Goal: Transaction & Acquisition: Purchase product/service

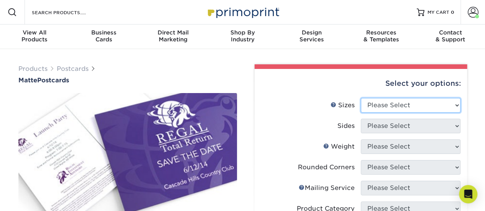
click at [386, 103] on select "Please Select 1.5" x 7" 2" x 4" 2" x 6" 2" x 7" 2" x 8" 2.12" x 5.5" 2.125" x 5…" at bounding box center [411, 105] width 100 height 15
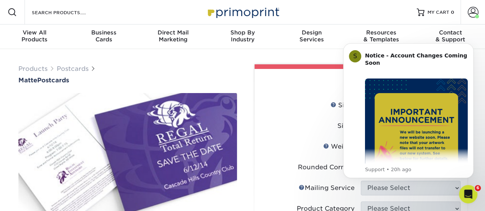
select select "4.25x5.50"
click at [361, 98] on select "Please Select 1.5" x 7" 2" x 4" 2" x 6" 2" x 7" 2" x 8" 2.12" x 5.5" 2.125" x 5…" at bounding box center [411, 105] width 100 height 15
click at [293, 108] on label "Sizes Help Sizes" at bounding box center [311, 105] width 100 height 15
click at [471, 48] on button "Dismiss notification" at bounding box center [471, 46] width 10 height 10
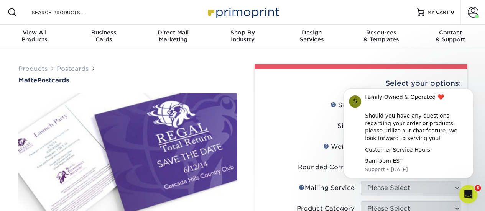
click at [289, 127] on label "Sides" at bounding box center [311, 126] width 100 height 15
click at [330, 87] on div "Select your options:" at bounding box center [361, 83] width 200 height 29
click at [388, 140] on div "Should you have any questions regarding your order or products, please utilize …" at bounding box center [416, 127] width 103 height 30
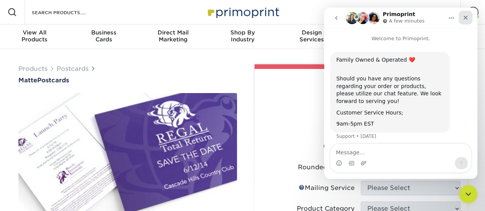
click at [465, 13] on div "Close" at bounding box center [465, 18] width 14 height 14
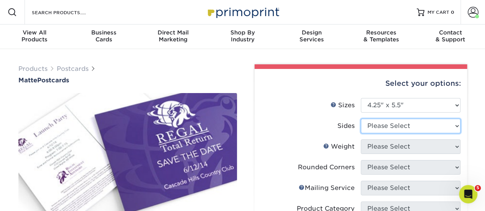
click at [376, 127] on select "Please Select Print Both Sides Print Front Only" at bounding box center [411, 126] width 100 height 15
select select "13abbda7-1d64-4f25-8bb2-c179b224825d"
click at [361, 119] on select "Please Select Print Both Sides Print Front Only" at bounding box center [411, 126] width 100 height 15
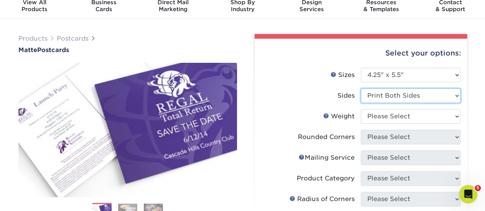
scroll to position [77, 0]
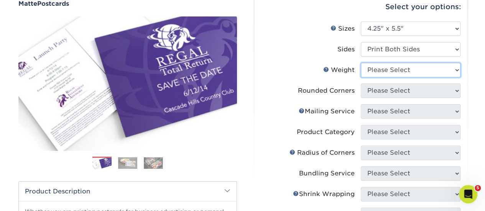
click at [387, 71] on select "Please Select 14PT 16PT" at bounding box center [411, 70] width 100 height 15
select select "14PT"
click at [361, 63] on select "Please Select 14PT 16PT" at bounding box center [411, 70] width 100 height 15
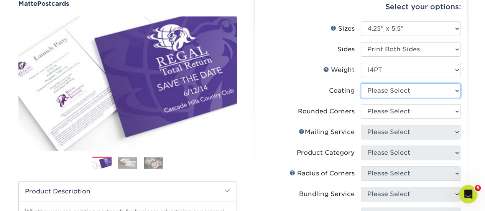
click at [384, 89] on select at bounding box center [411, 91] width 100 height 15
select select "121bb7b5-3b4d-429f-bd8d-bbf80e953313"
click at [361, 84] on select at bounding box center [411, 91] width 100 height 15
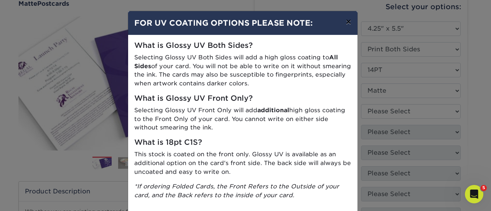
click at [345, 20] on button "×" at bounding box center [348, 21] width 18 height 21
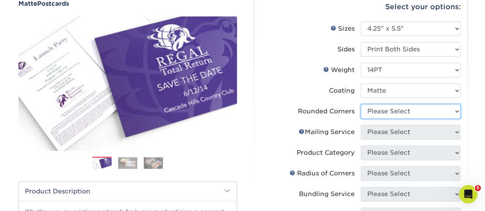
click at [387, 114] on select "Please Select Yes - Round 4 Corners No" at bounding box center [411, 111] width 100 height 15
select select "0"
click at [361, 104] on select "Please Select Yes - Round 4 Corners No" at bounding box center [411, 111] width 100 height 15
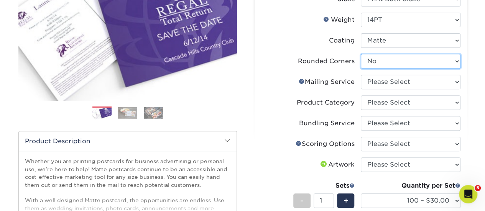
scroll to position [115, 0]
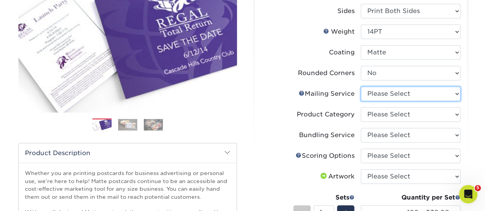
click at [397, 94] on select "Please Select No Direct Mailing Service No, I will mail/stamp/imprint Direct Ma…" at bounding box center [411, 94] width 100 height 15
select select "3e5e9bdd-d78a-4c28-a41d-fe1407925ca6"
click at [361, 87] on select "Please Select No Direct Mailing Service No, I will mail/stamp/imprint Direct Ma…" at bounding box center [411, 94] width 100 height 15
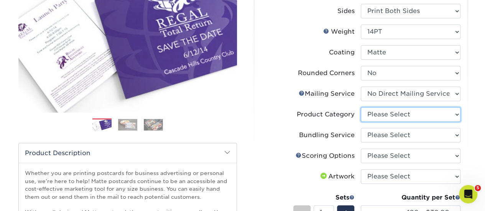
click at [397, 116] on select "Please Select Postcards" at bounding box center [411, 114] width 100 height 15
select select "9b7272e0-d6c8-4c3c-8e97-d3a1bcdab858"
click at [361, 107] on select "Please Select Postcards" at bounding box center [411, 114] width 100 height 15
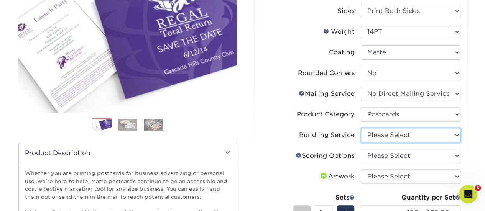
click at [392, 133] on select "Please Select No Bundling Services Yes, Bundles of 50 (+2 Days) Yes, Bundles of…" at bounding box center [411, 135] width 100 height 15
select select "58689abb-25c0-461c-a4c3-a80b627d6649"
click at [361, 128] on select "Please Select No Bundling Services Yes, Bundles of 50 (+2 Days) Yes, Bundles of…" at bounding box center [411, 135] width 100 height 15
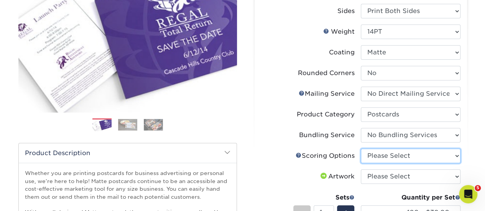
click at [396, 153] on select "Please Select No Scoring One Score Score in Half" at bounding box center [411, 156] width 100 height 15
select select "16ebe401-5398-422d-8cb0-f3adbb82deb5"
click at [361, 149] on select "Please Select No Scoring One Score Score in Half" at bounding box center [411, 156] width 100 height 15
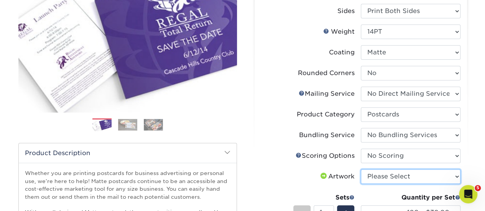
click at [404, 171] on select "Please Select I will upload files I need a design - $150" at bounding box center [411, 176] width 100 height 15
select select "upload"
click at [361, 169] on select "Please Select I will upload files I need a design - $150" at bounding box center [411, 176] width 100 height 15
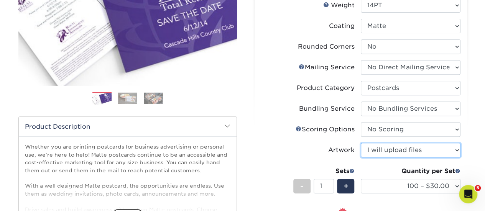
scroll to position [192, 0]
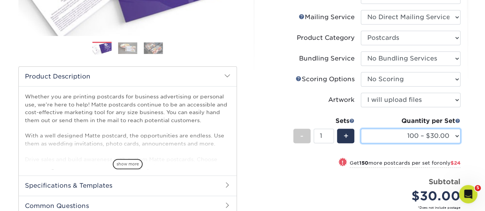
click at [428, 137] on select "100 – $30.00 250 – $54.00 500 – $64.00 1000 – $73.00 2500 – $149.00 5000 – $222…" at bounding box center [411, 136] width 100 height 15
select select "1000 – $73.00"
click at [361, 129] on select "100 – $30.00 250 – $54.00 500 – $64.00 1000 – $73.00 2500 – $149.00 5000 – $222…" at bounding box center [411, 136] width 100 height 15
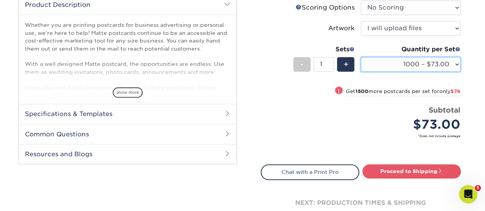
scroll to position [268, 0]
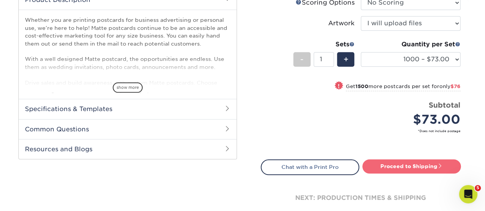
click at [391, 167] on link "Proceed to Shipping" at bounding box center [411, 166] width 98 height 14
type input "Set 1"
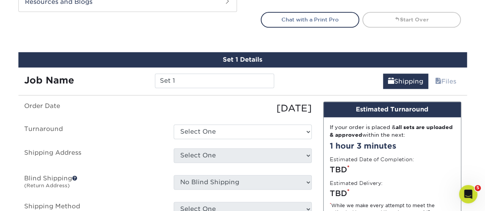
scroll to position [448, 0]
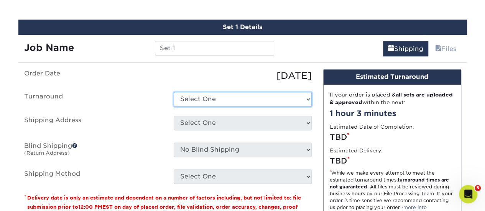
click at [229, 101] on select "Select One 2-4 Business Days 2 Day Next Business Day" at bounding box center [243, 99] width 138 height 15
select select "34fab478-6b2e-42a9-b9dd-8a86465ec859"
click at [174, 92] on select "Select One 2-4 Business Days 2 Day Next Business Day" at bounding box center [243, 99] width 138 height 15
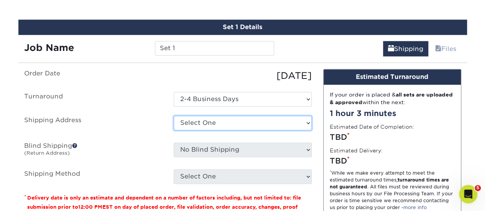
click at [237, 121] on select "Select One self + Add New Address" at bounding box center [243, 123] width 138 height 15
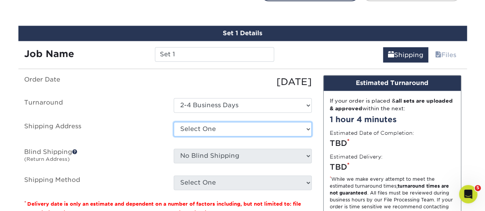
scroll to position [460, 0]
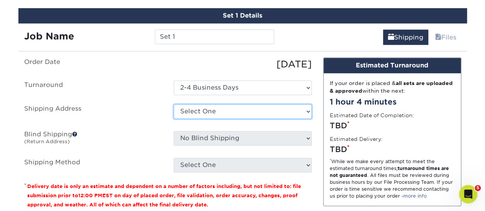
click at [197, 109] on select "Select One self + Add New Address" at bounding box center [243, 111] width 138 height 15
select select "121363"
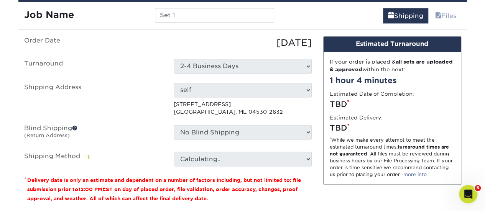
scroll to position [498, 0]
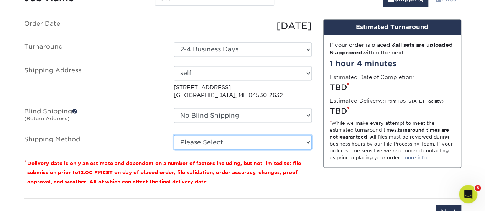
click at [281, 142] on select "Please Select Ground Shipping (+$25.38) 3 Day Shipping Service (+$31.49) 2 Day …" at bounding box center [243, 142] width 138 height 15
select select "03"
click at [174, 135] on select "Please Select Ground Shipping (+$25.38) 3 Day Shipping Service (+$31.49) 2 Day …" at bounding box center [243, 142] width 138 height 15
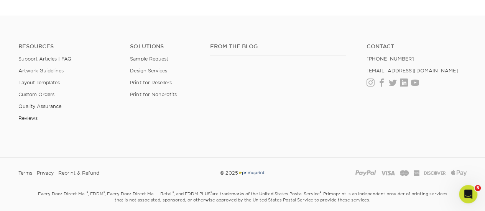
scroll to position [575, 0]
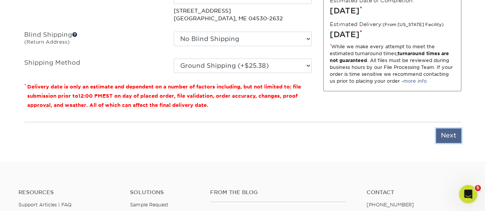
click at [450, 132] on input "Next" at bounding box center [448, 135] width 25 height 15
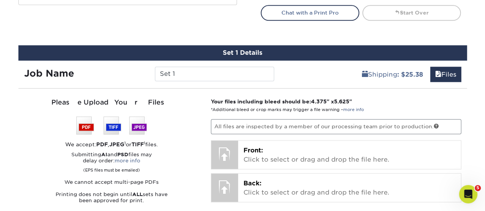
scroll to position [422, 0]
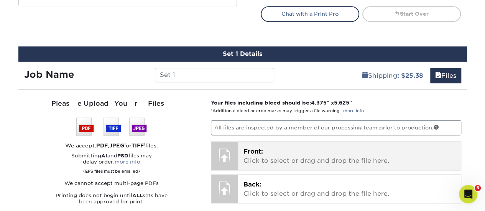
click at [223, 153] on div at bounding box center [224, 155] width 27 height 27
click at [269, 153] on p "Front: Click to select or drag and drop the file here." at bounding box center [349, 156] width 212 height 18
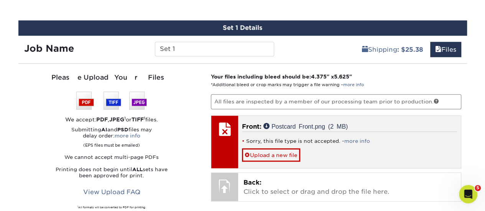
scroll to position [460, 0]
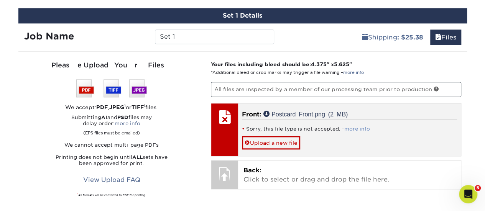
click at [346, 127] on link "more info" at bounding box center [357, 129] width 26 height 6
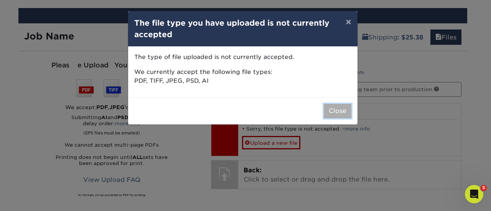
click at [336, 112] on button "Close" at bounding box center [337, 111] width 28 height 15
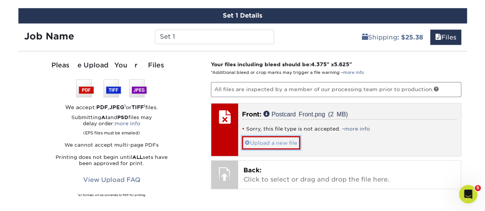
click at [246, 141] on span at bounding box center [246, 143] width 5 height 6
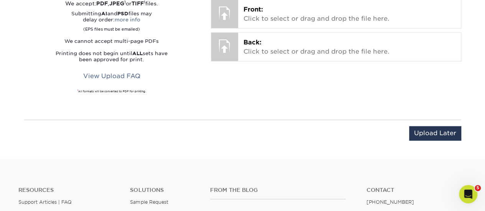
scroll to position [537, 0]
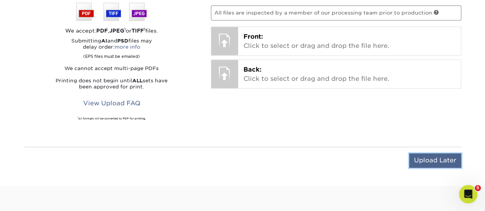
click at [433, 160] on input "Upload Later" at bounding box center [435, 160] width 52 height 15
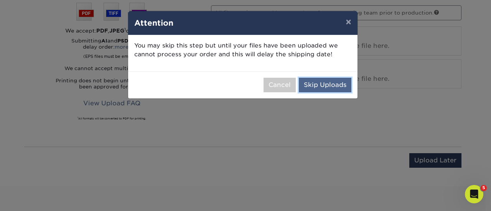
click at [318, 84] on button "Skip Uploads" at bounding box center [325, 85] width 53 height 15
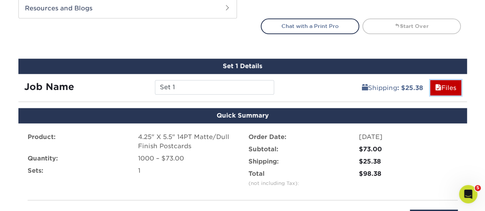
scroll to position [422, 0]
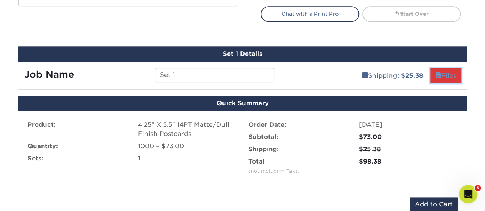
click at [445, 74] on link "Files" at bounding box center [445, 75] width 31 height 15
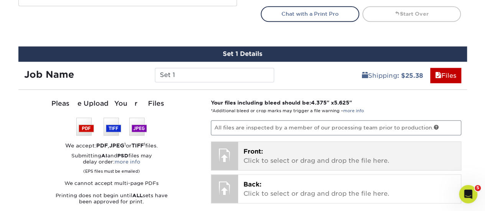
click at [272, 155] on p "Front: Click to select or drag and drop the file here." at bounding box center [349, 156] width 212 height 18
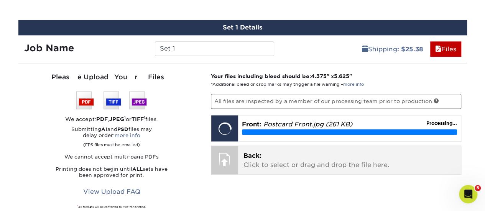
scroll to position [460, 0]
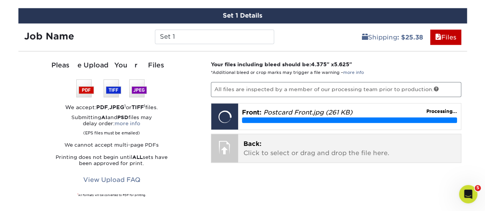
click at [228, 145] on div at bounding box center [224, 147] width 27 height 27
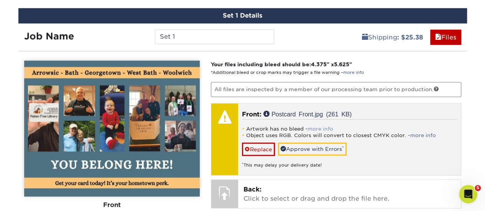
click at [320, 128] on link "more info" at bounding box center [320, 129] width 26 height 6
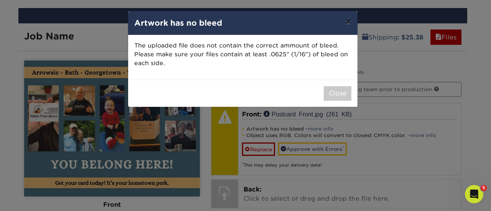
click at [348, 21] on button "×" at bounding box center [348, 21] width 18 height 21
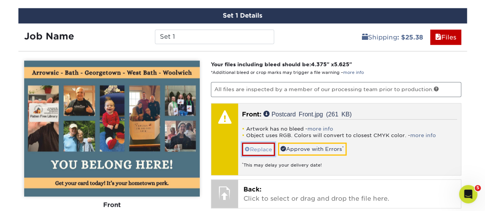
click at [262, 147] on link "Replace" at bounding box center [258, 149] width 33 height 13
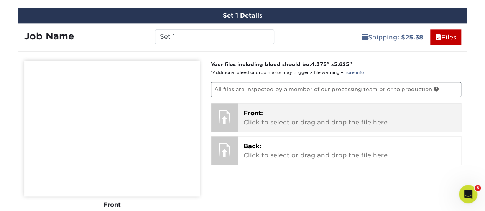
click at [261, 120] on p "Front: Click to select or drag and drop the file here." at bounding box center [349, 118] width 212 height 18
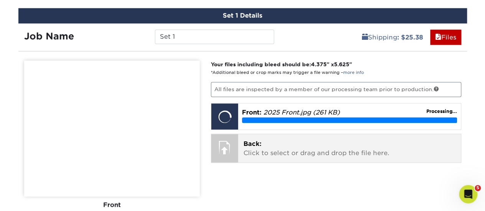
click at [259, 146] on p "Back: Click to select or drag and drop the file here." at bounding box center [349, 148] width 212 height 18
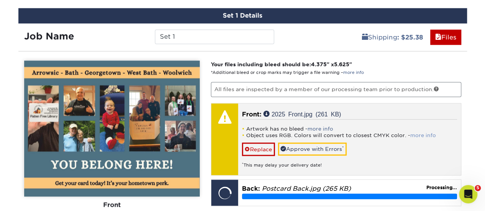
click at [423, 133] on link "more info" at bounding box center [423, 136] width 26 height 6
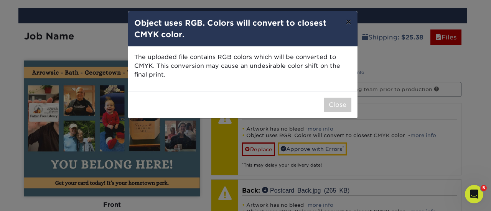
click at [351, 22] on button "×" at bounding box center [348, 21] width 18 height 21
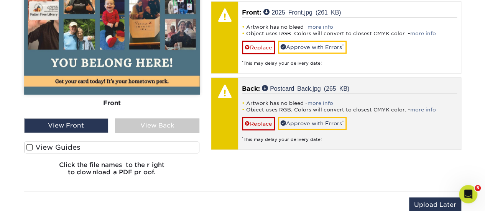
scroll to position [575, 0]
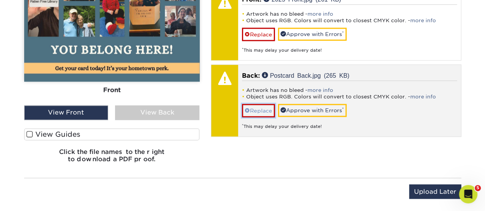
click at [262, 107] on link "Replace" at bounding box center [258, 110] width 33 height 13
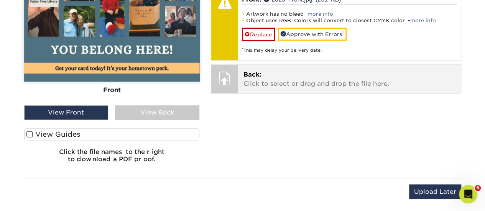
click at [266, 72] on p "Back: Click to select or drag and drop the file here." at bounding box center [349, 79] width 212 height 18
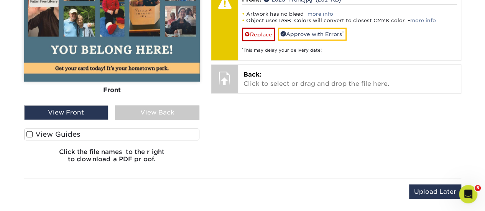
scroll to position [498, 0]
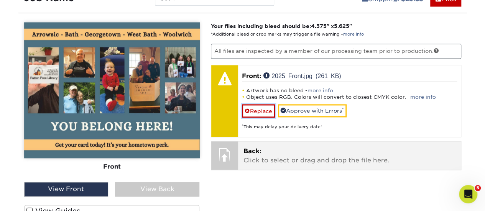
click at [253, 108] on link "Replace" at bounding box center [258, 110] width 33 height 13
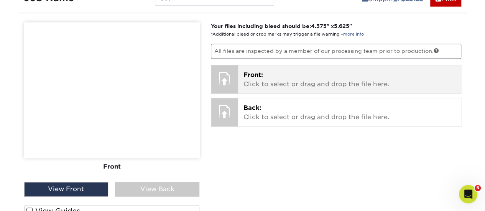
click at [263, 68] on div "Front: Click to select or drag and drop the file here. Choose file Postcard Fro…" at bounding box center [349, 79] width 223 height 28
click at [259, 76] on span "Front:" at bounding box center [253, 74] width 20 height 7
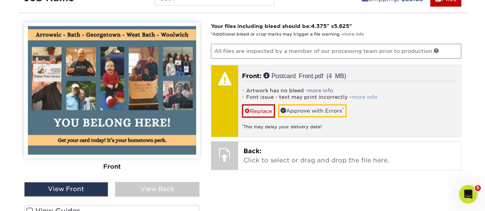
click at [362, 95] on link "more info" at bounding box center [364, 97] width 26 height 6
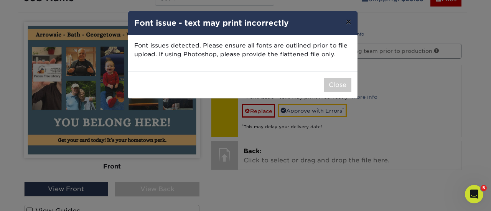
click at [347, 21] on button "×" at bounding box center [348, 21] width 18 height 21
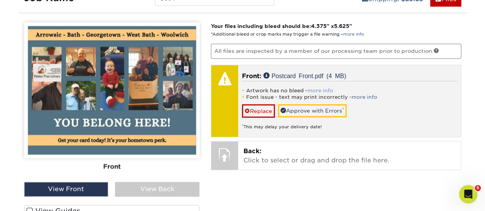
click at [320, 89] on link "more info" at bounding box center [320, 91] width 26 height 6
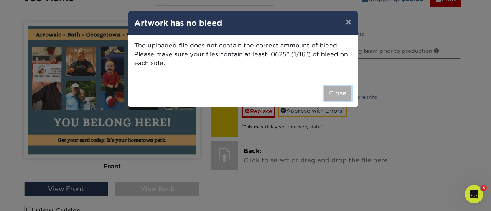
click at [337, 90] on button "Close" at bounding box center [337, 93] width 28 height 15
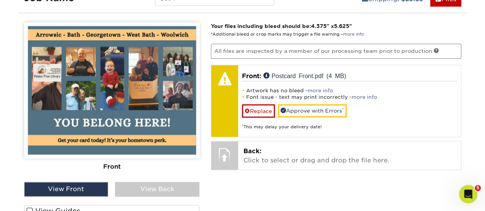
click at [363, 95] on link "more info" at bounding box center [364, 97] width 26 height 6
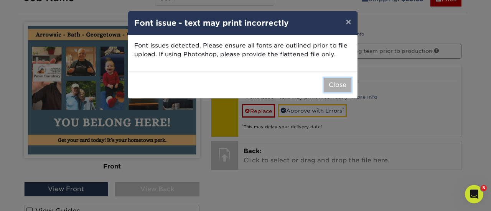
click at [338, 82] on button "Close" at bounding box center [337, 85] width 28 height 15
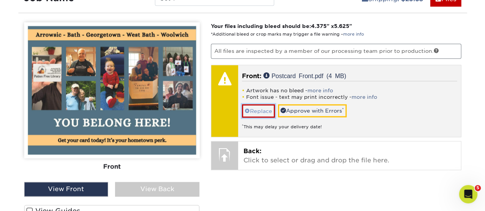
click at [258, 112] on link "Replace" at bounding box center [258, 110] width 33 height 13
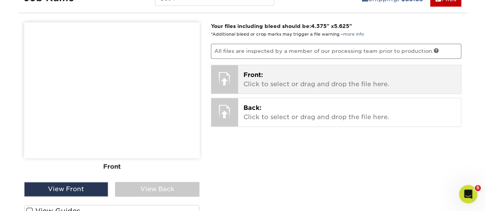
click at [275, 78] on p "Front: Click to select or drag and drop the file here." at bounding box center [349, 80] width 212 height 18
